Goal: Check status

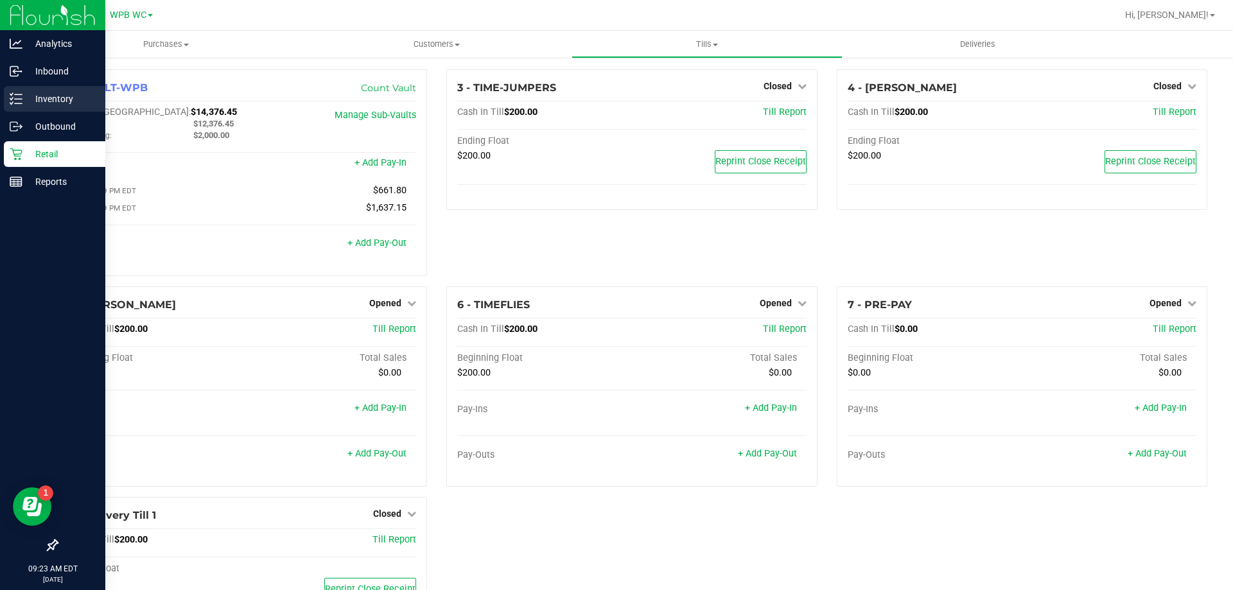
click at [62, 96] on p "Inventory" at bounding box center [60, 98] width 77 height 15
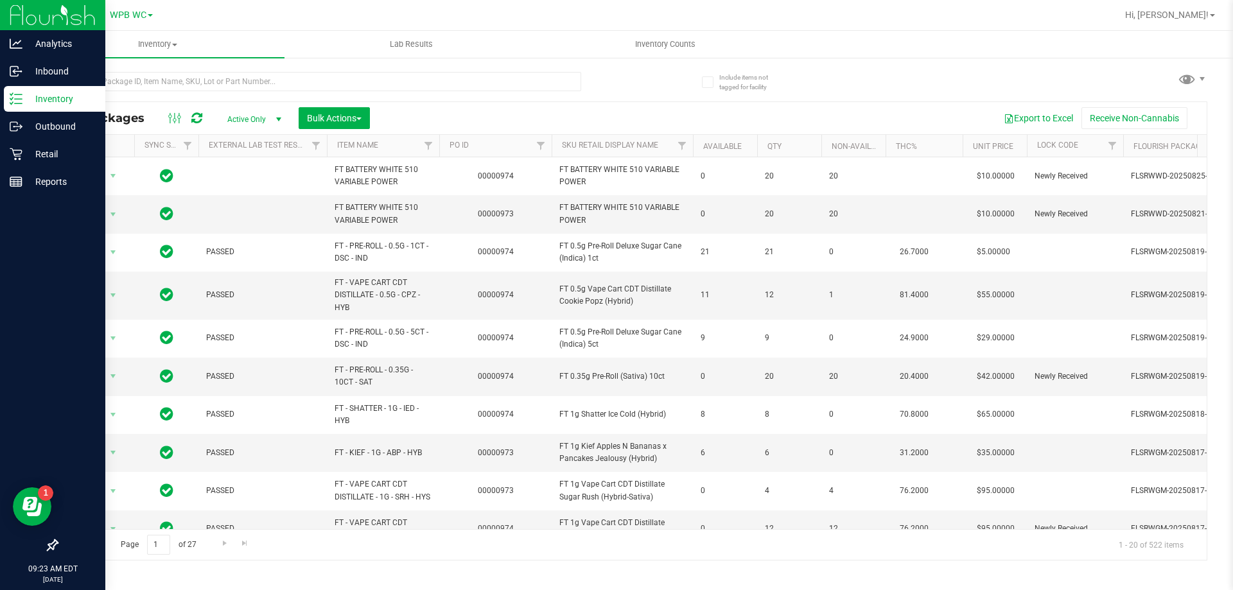
click at [49, 103] on p "Inventory" at bounding box center [60, 98] width 77 height 15
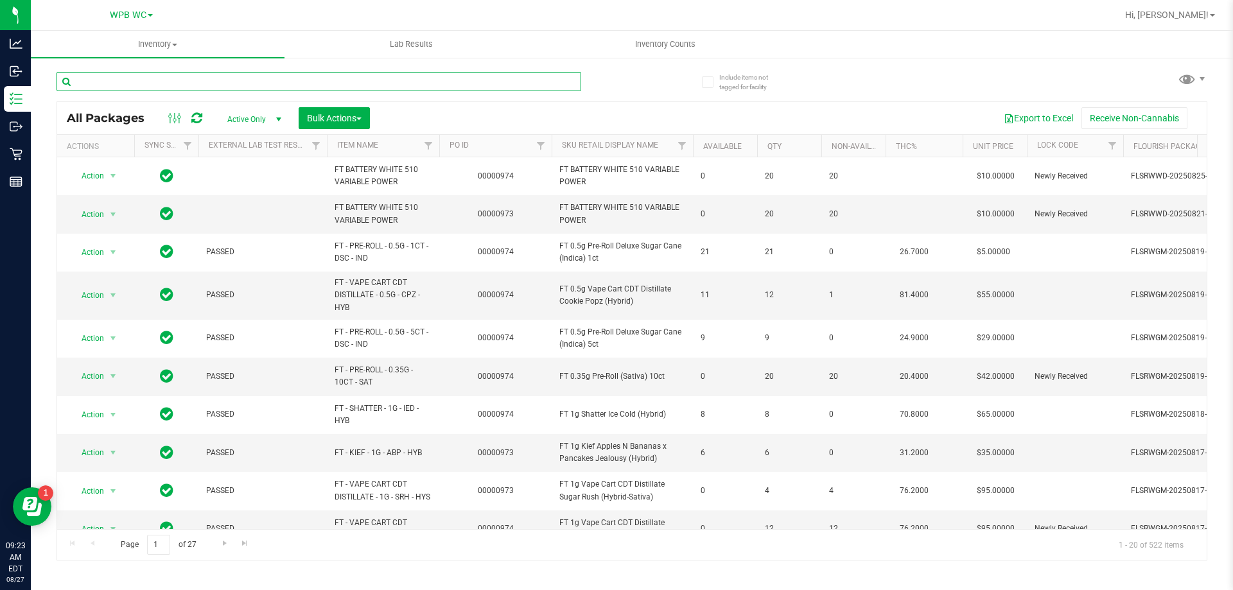
click at [120, 81] on input "text" at bounding box center [319, 81] width 525 height 19
paste input "W-JUL25ARZ01-0721"
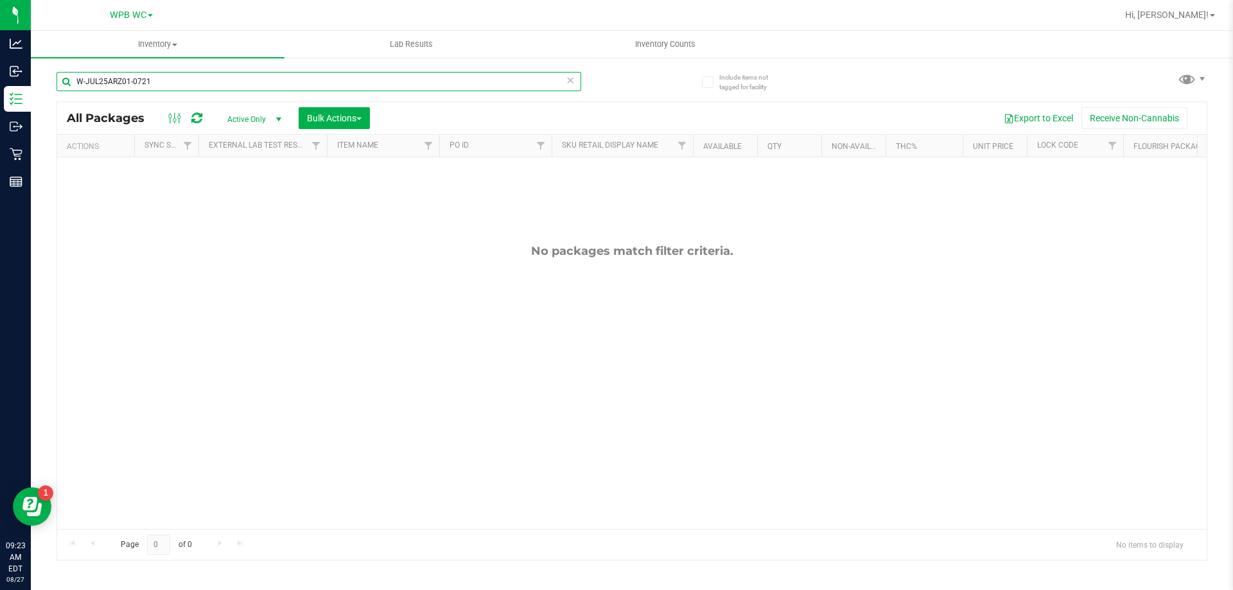
type input "W-JUL25ARZ01-0721"
